Goal: Information Seeking & Learning: Learn about a topic

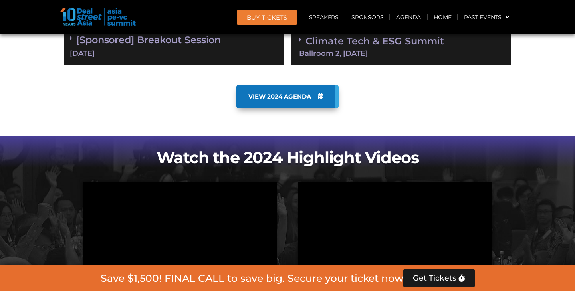
scroll to position [501, 0]
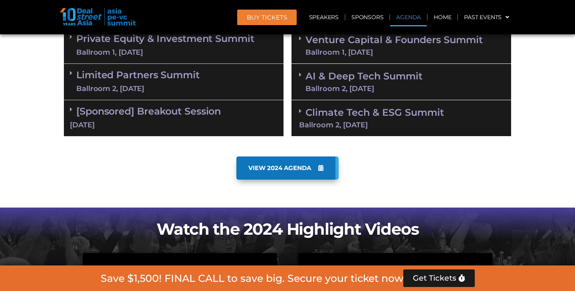
click at [164, 78] on link "Limited Partners Summit Ballroom 2, 10 Sept" at bounding box center [137, 82] width 123 height 24
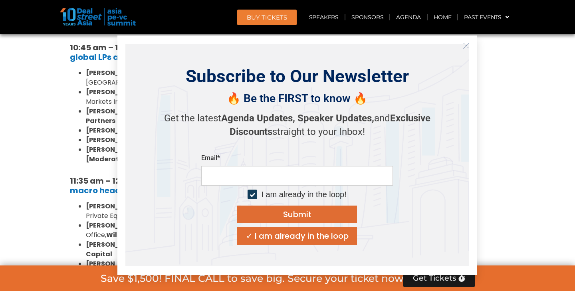
scroll to position [619, 0]
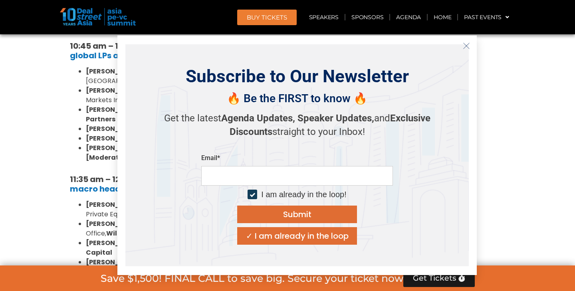
click at [465, 46] on icon "Close" at bounding box center [466, 45] width 7 height 7
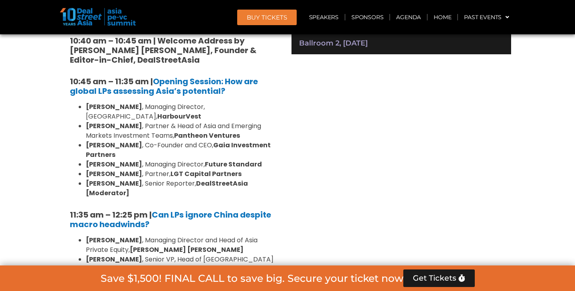
scroll to position [582, 0]
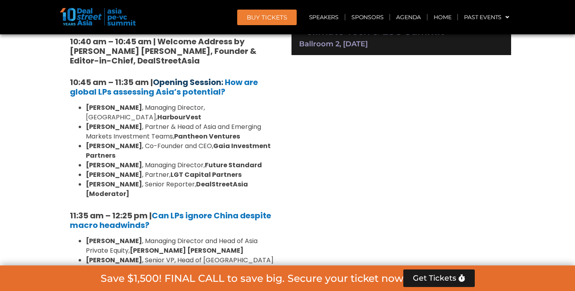
click at [177, 81] on link "Opening Session:" at bounding box center [188, 82] width 70 height 11
click at [178, 82] on link "Opening Session:" at bounding box center [188, 82] width 70 height 11
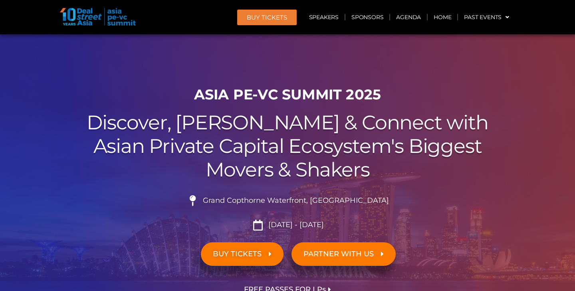
scroll to position [0, 0]
click at [188, 229] on li "Sept 10 - 11, 2025" at bounding box center [287, 225] width 447 height 11
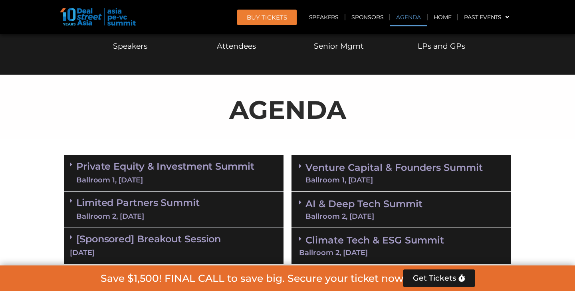
scroll to position [402, 0]
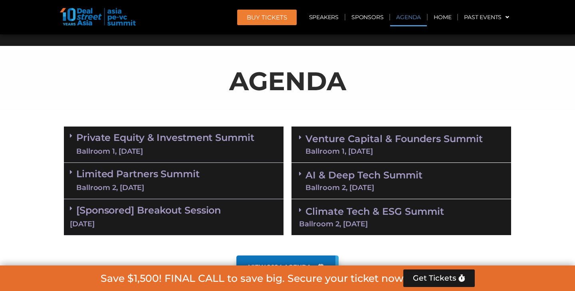
click at [150, 178] on link "Limited Partners Summit Ballroom 2, 10 Sept" at bounding box center [137, 181] width 123 height 24
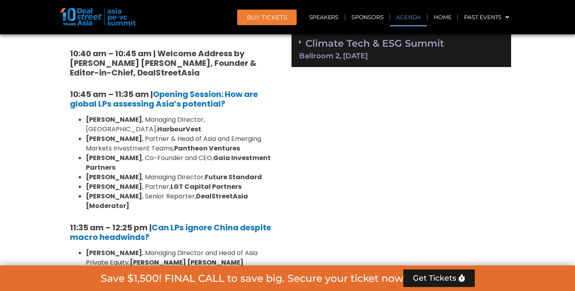
scroll to position [578, 0]
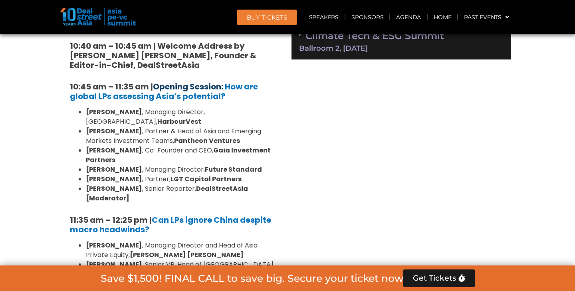
click at [191, 85] on link "Opening Session:" at bounding box center [188, 86] width 70 height 11
click at [216, 89] on link "Opening Session:" at bounding box center [188, 86] width 70 height 11
click at [199, 97] on b "How are global LPs assessing Asia’s potential?" at bounding box center [164, 91] width 188 height 21
click at [168, 84] on link "Opening Session:" at bounding box center [188, 86] width 70 height 11
click at [210, 93] on b "How are global LPs assessing Asia’s potential?" at bounding box center [164, 91] width 188 height 21
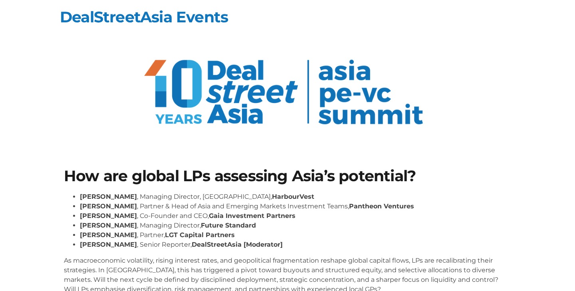
scroll to position [0, 0]
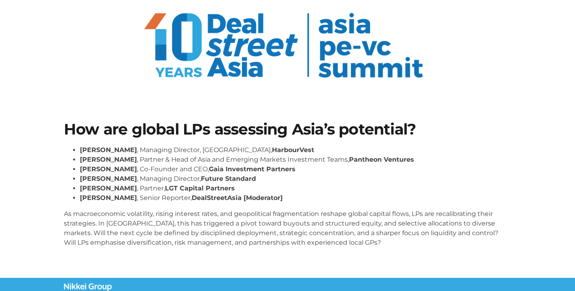
scroll to position [51, 0]
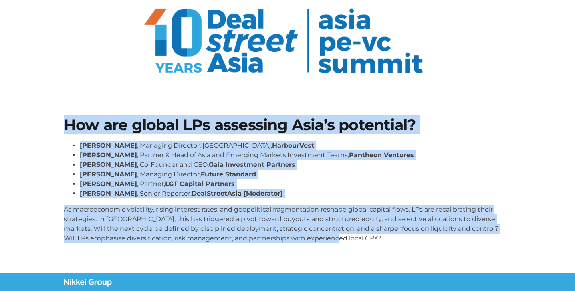
drag, startPoint x: 63, startPoint y: 121, endPoint x: 353, endPoint y: 244, distance: 314.8
click at [353, 244] on div "How are global LPs assessing Asia’s potential? [PERSON_NAME] , Managing Directo…" at bounding box center [287, 183] width 455 height 140
copy div "How are global LPs assessing Asia’s potential? [PERSON_NAME] , Managing Directo…"
